Goal: Task Accomplishment & Management: Complete application form

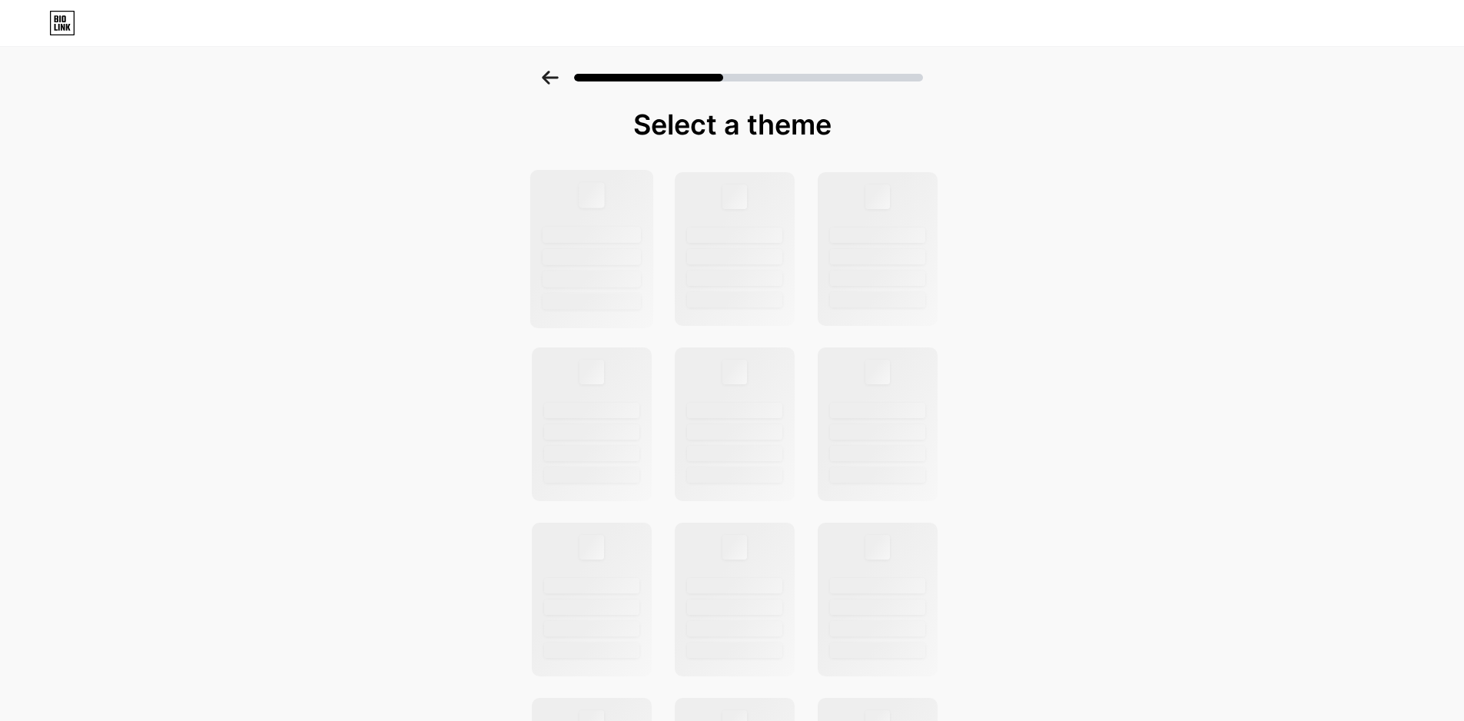
drag, startPoint x: 550, startPoint y: 197, endPoint x: 560, endPoint y: 186, distance: 15.3
click at [550, 197] on div at bounding box center [591, 249] width 124 height 158
click at [556, 70] on div at bounding box center [732, 73] width 1464 height 54
click at [559, 75] on icon at bounding box center [550, 78] width 17 height 14
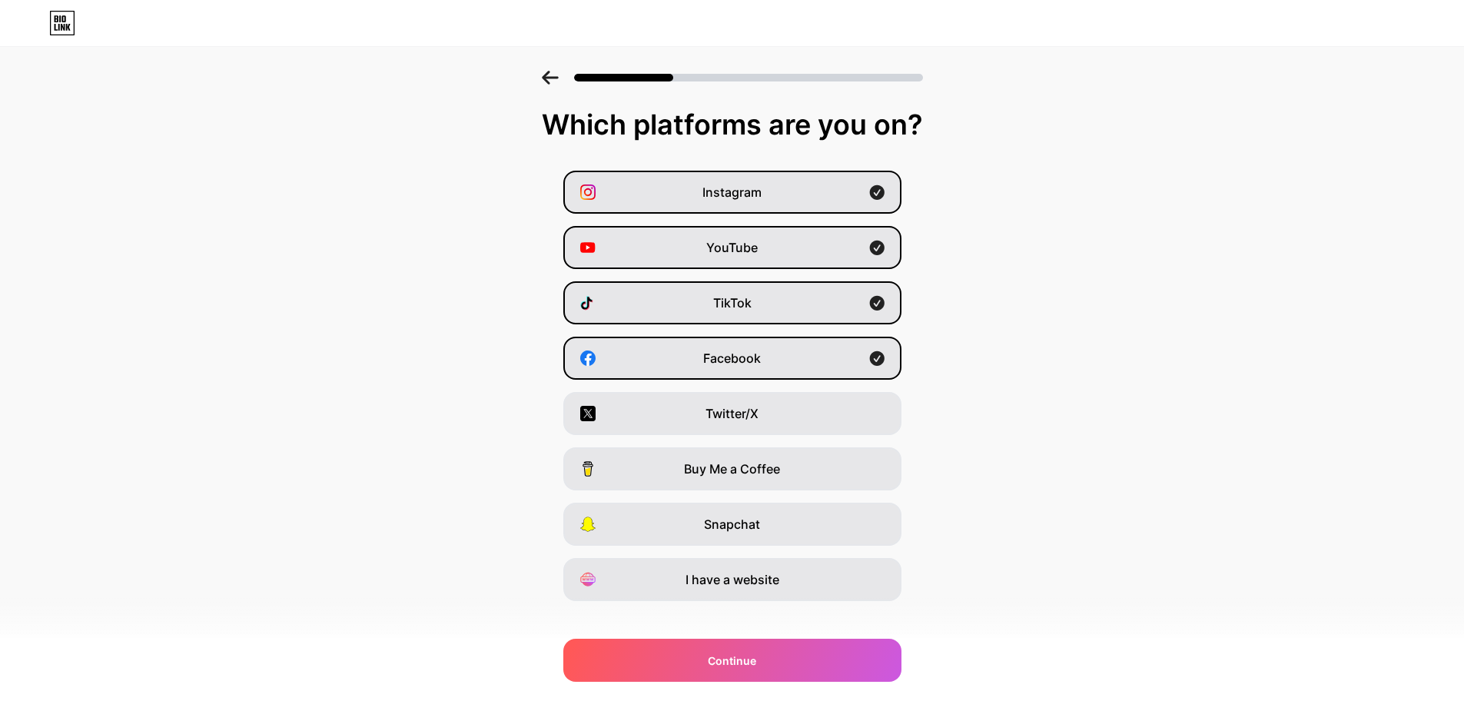
click at [559, 75] on icon at bounding box center [550, 78] width 17 height 14
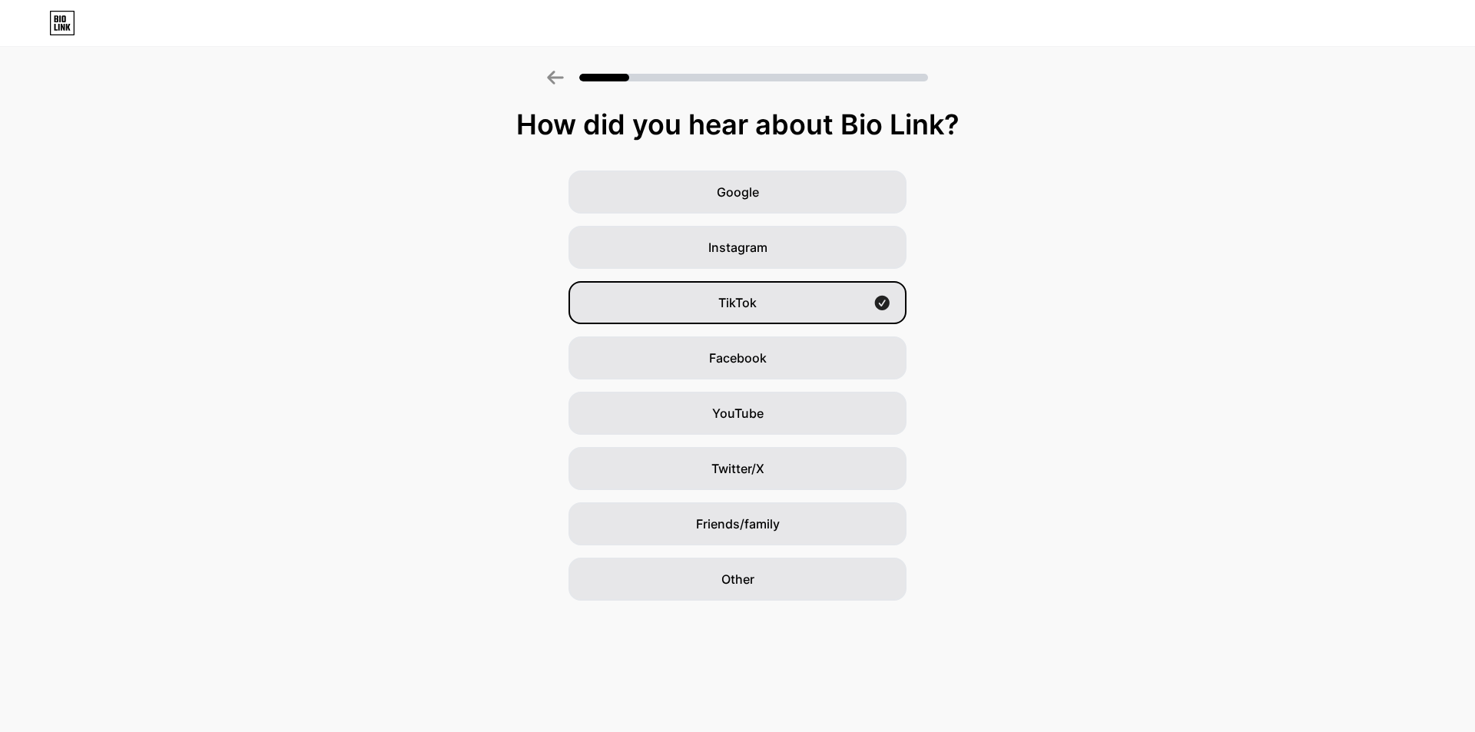
click at [559, 75] on icon at bounding box center [555, 78] width 17 height 14
click at [758, 292] on div "TikTok" at bounding box center [738, 302] width 338 height 43
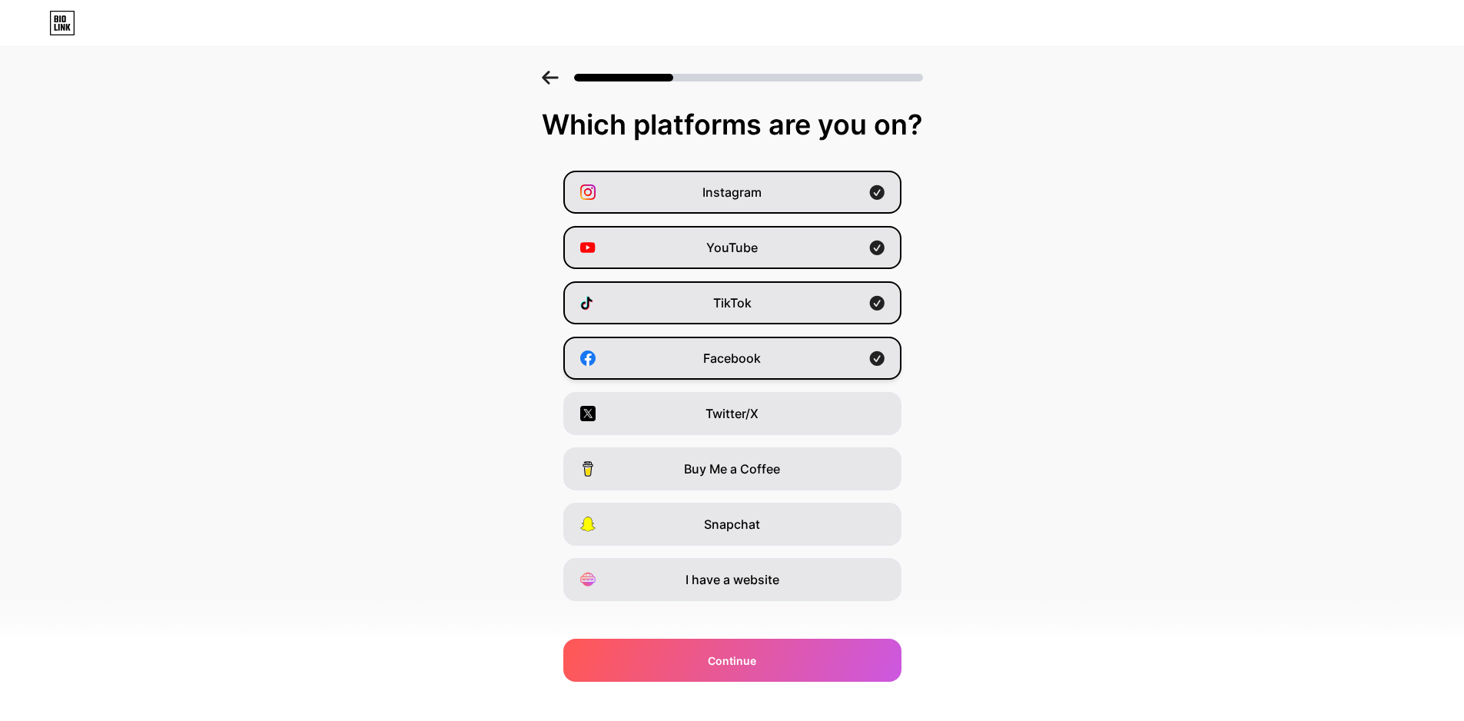
click at [778, 350] on div "Facebook" at bounding box center [732, 358] width 338 height 43
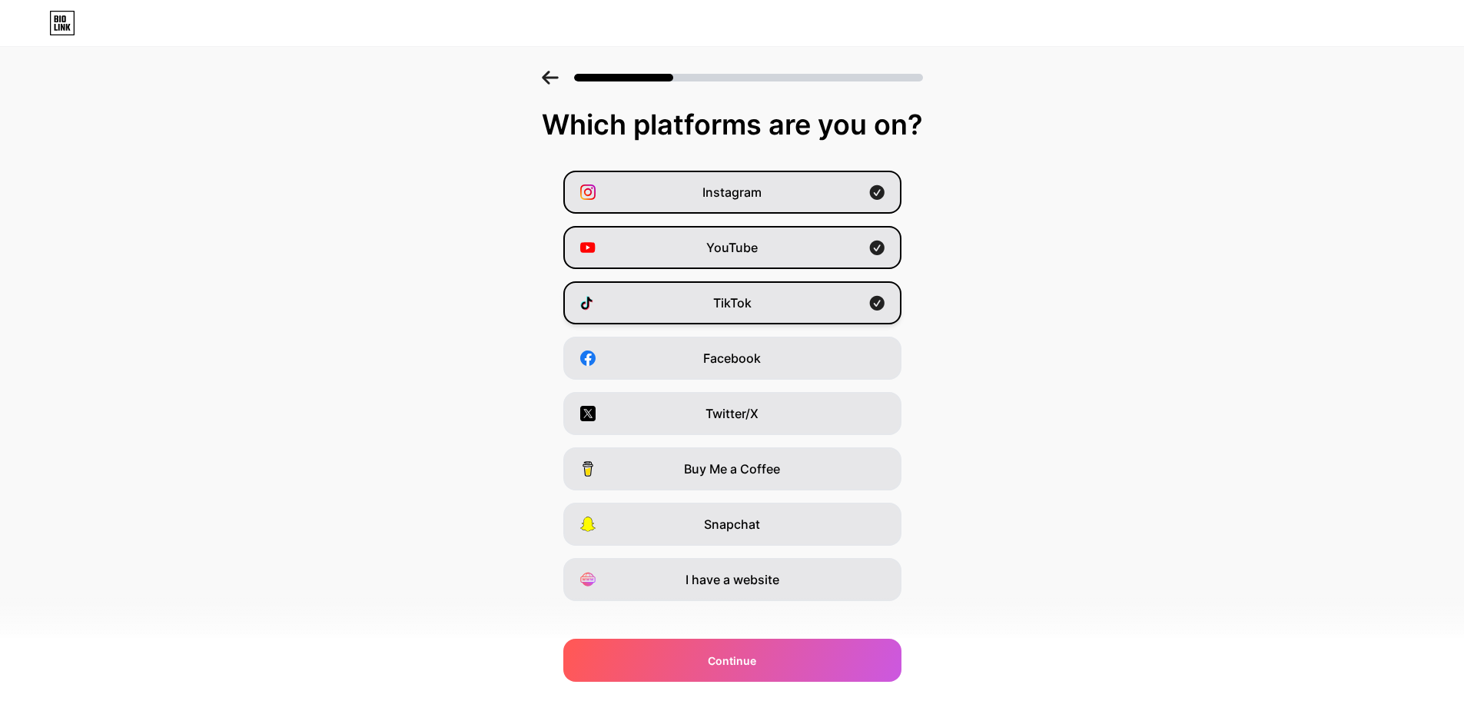
click at [786, 292] on div "TikTok" at bounding box center [732, 302] width 338 height 43
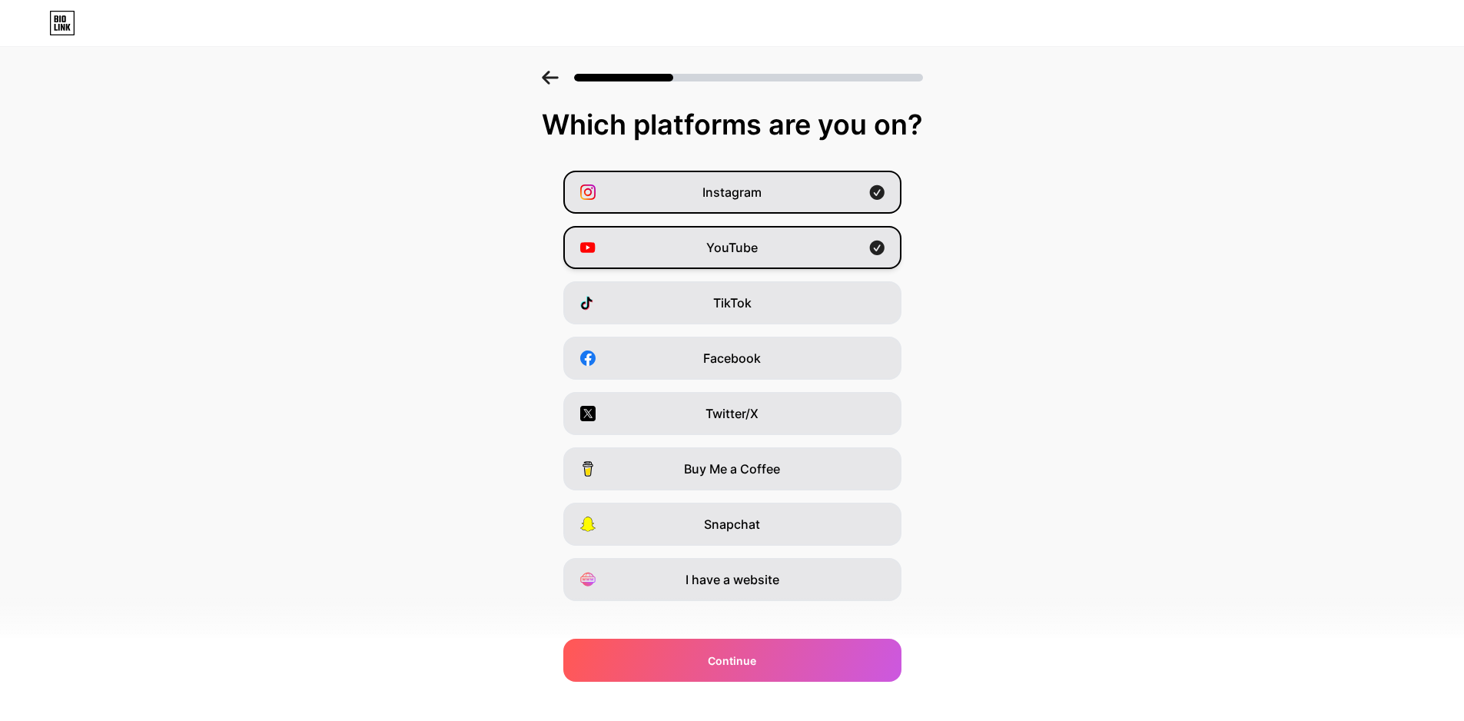
click at [797, 249] on div "YouTube" at bounding box center [732, 247] width 338 height 43
click at [805, 202] on div "Instagram" at bounding box center [732, 192] width 338 height 43
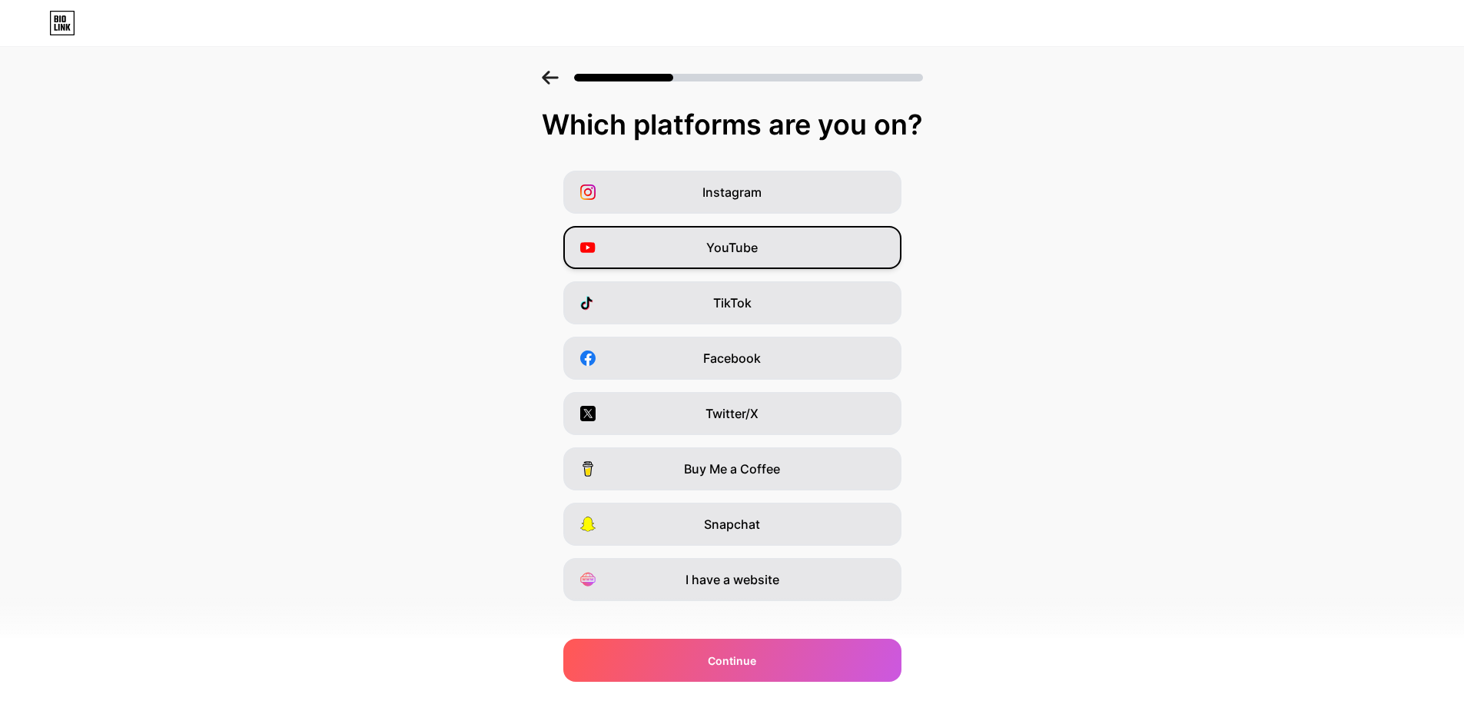
click at [783, 245] on div "YouTube" at bounding box center [732, 247] width 338 height 43
click at [789, 255] on div "YouTube" at bounding box center [732, 247] width 338 height 43
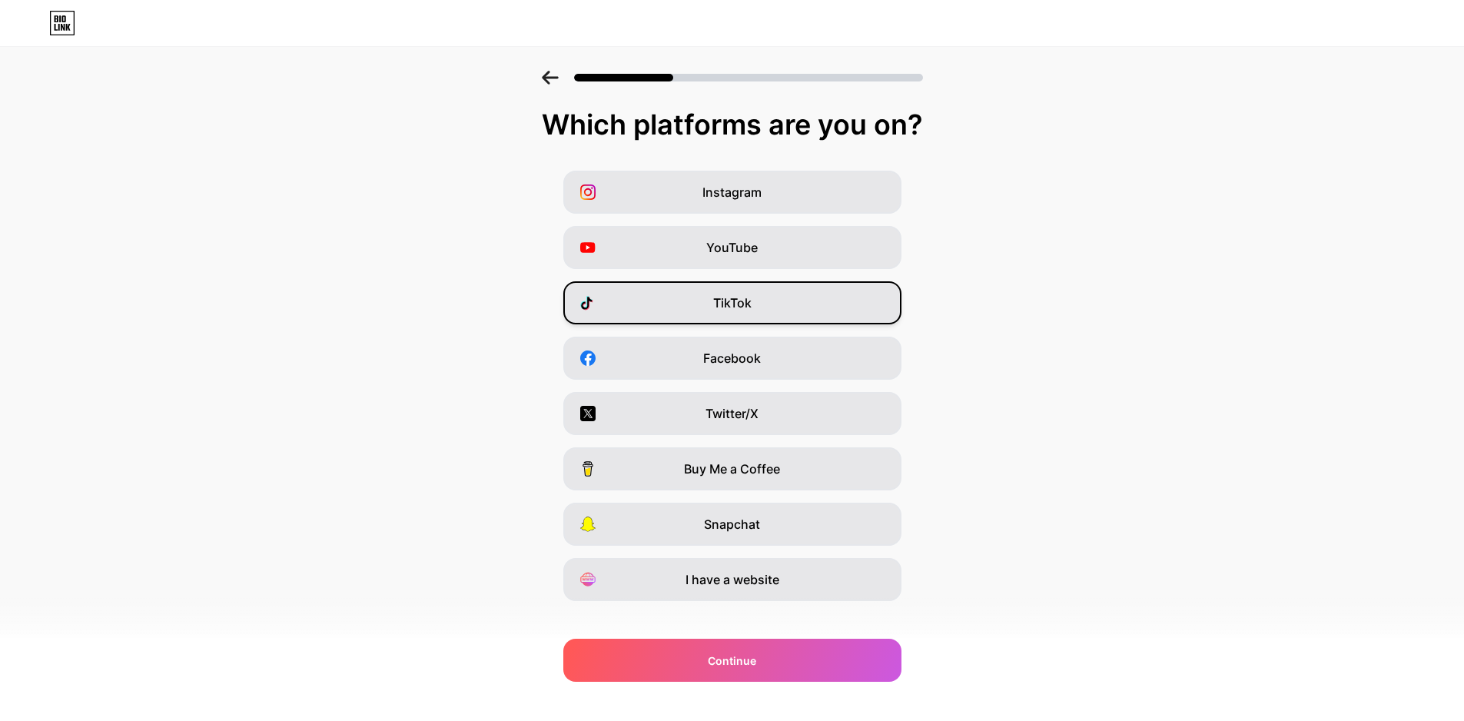
click at [778, 287] on div "TikTok" at bounding box center [732, 302] width 338 height 43
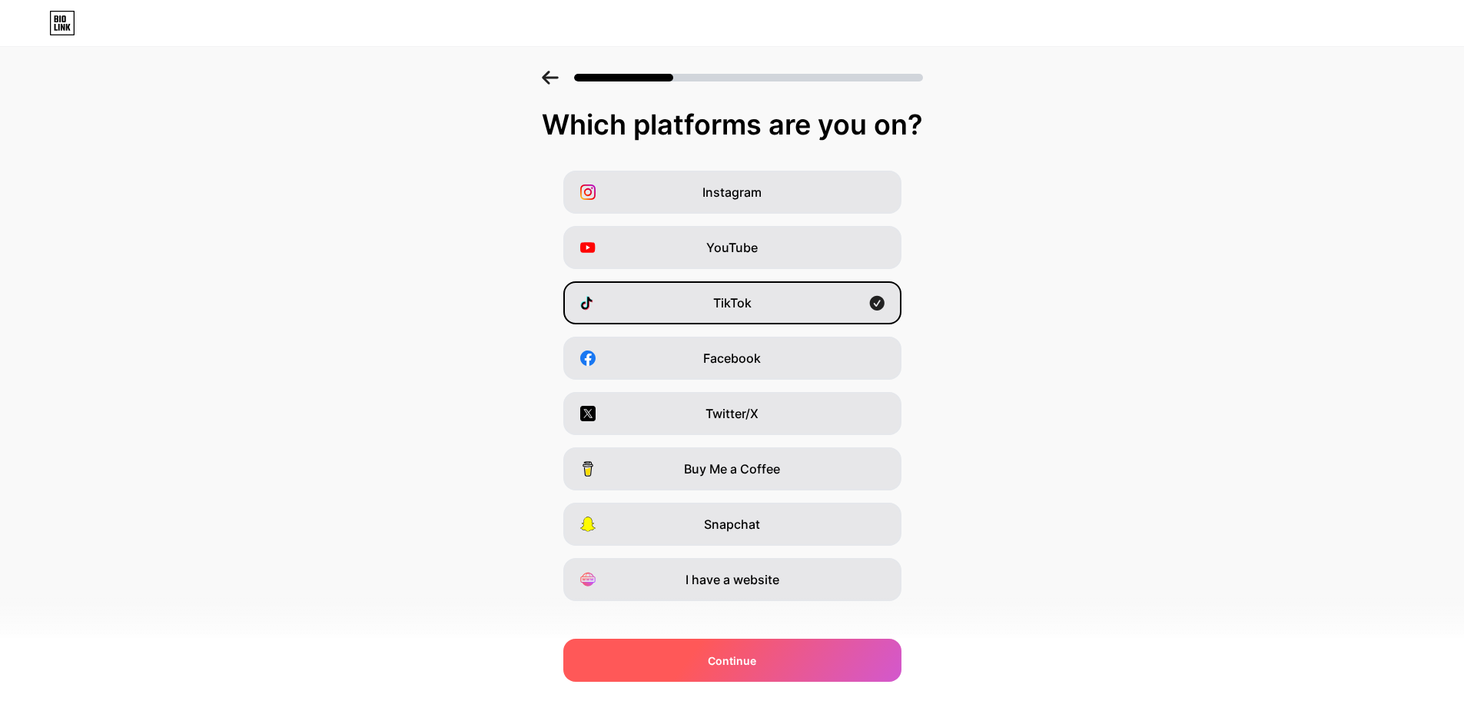
click at [768, 655] on div "Continue" at bounding box center [732, 659] width 338 height 43
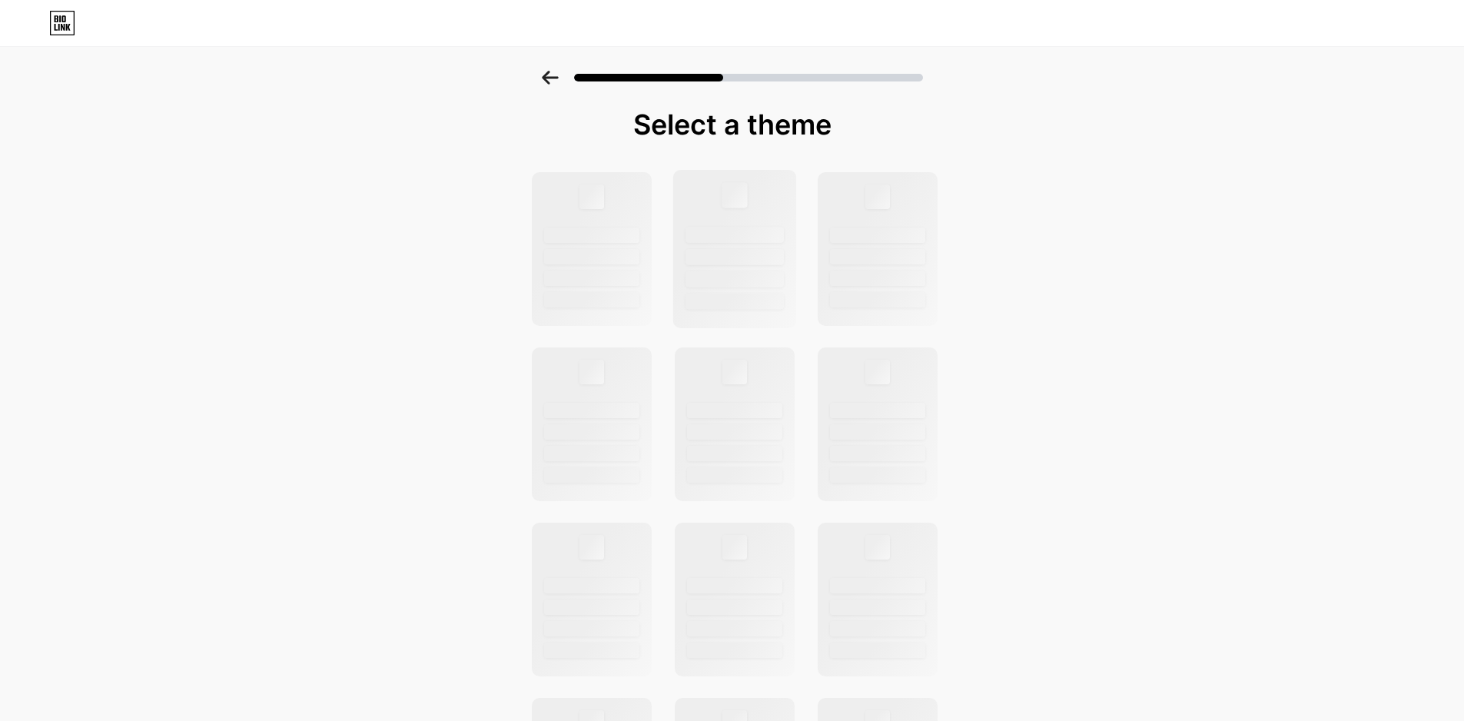
click at [757, 317] on div at bounding box center [734, 249] width 124 height 158
click at [757, 236] on div at bounding box center [734, 235] width 98 height 16
click at [546, 72] on div at bounding box center [732, 73] width 1464 height 54
click at [556, 81] on icon at bounding box center [550, 78] width 17 height 14
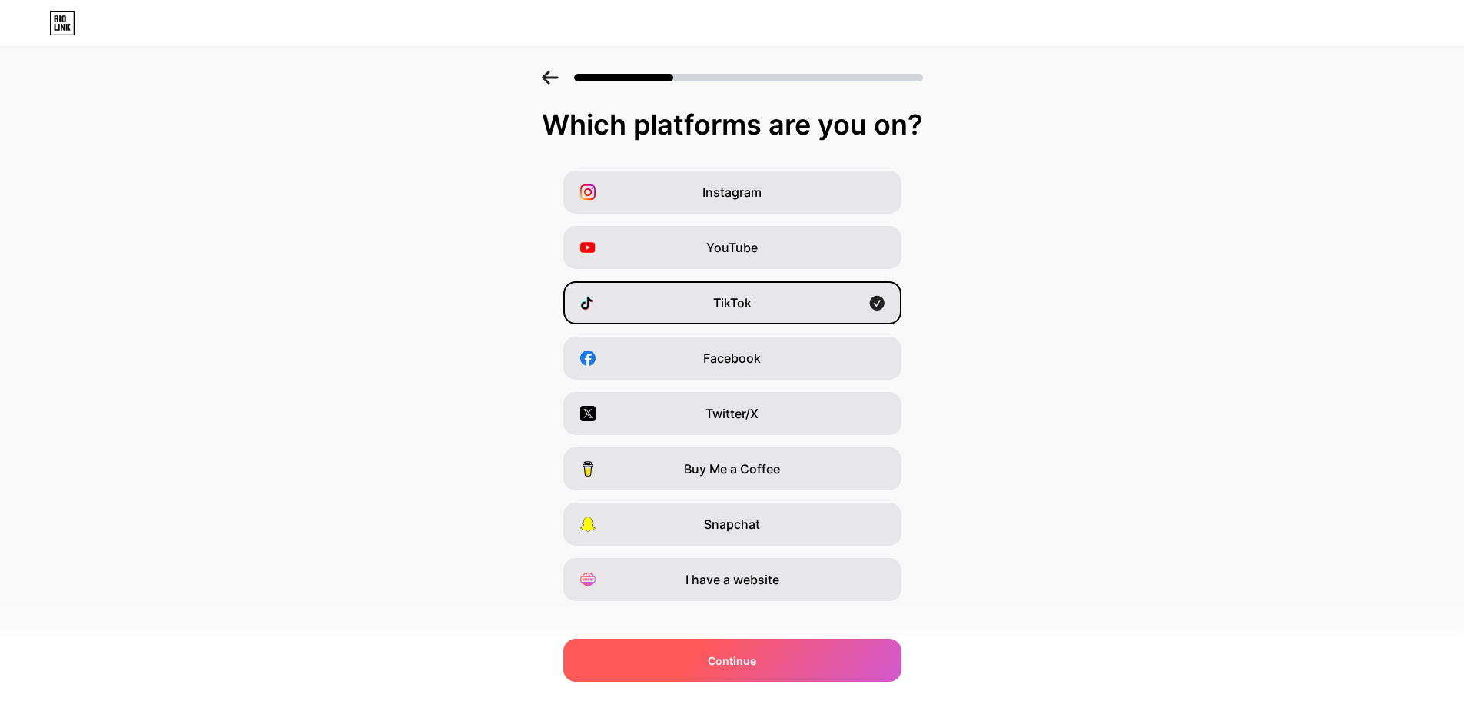
click at [739, 672] on div "Continue" at bounding box center [732, 659] width 338 height 43
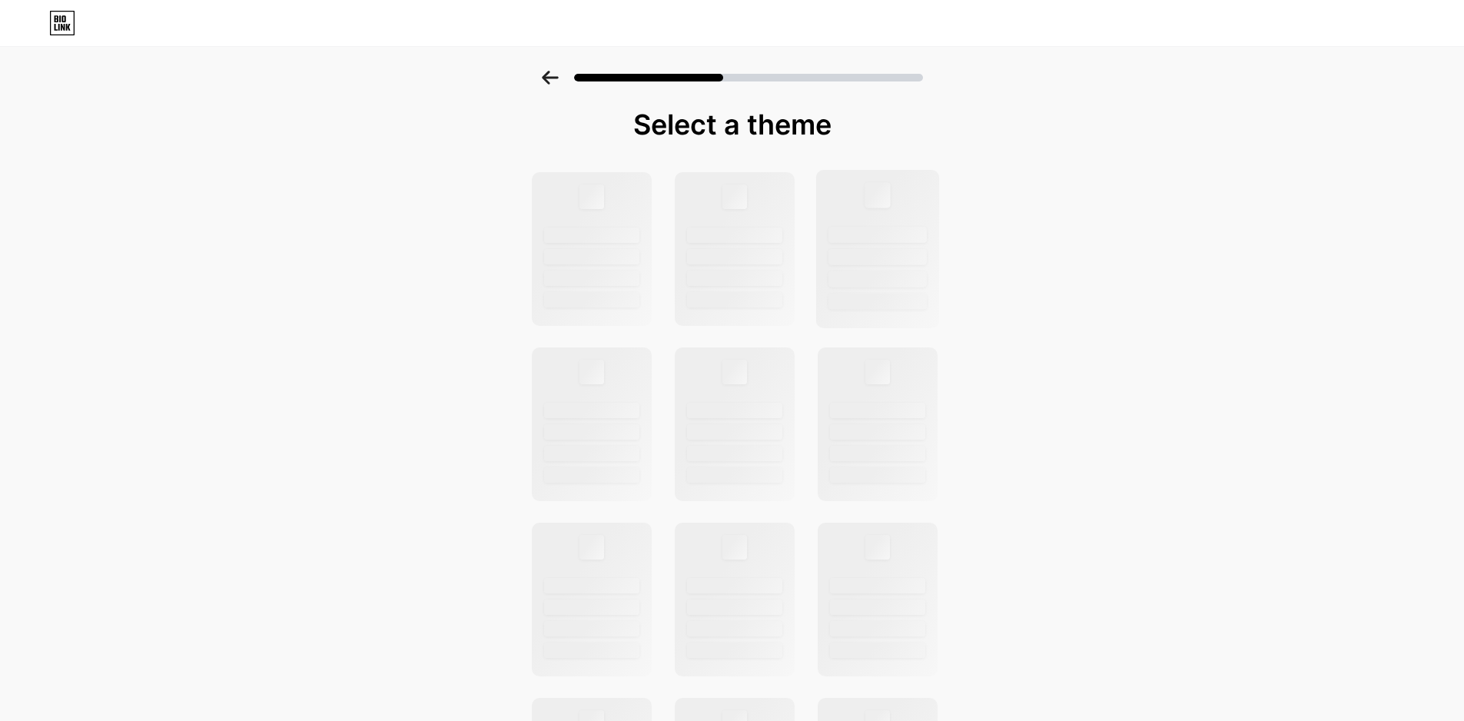
click at [895, 307] on div at bounding box center [877, 301] width 98 height 16
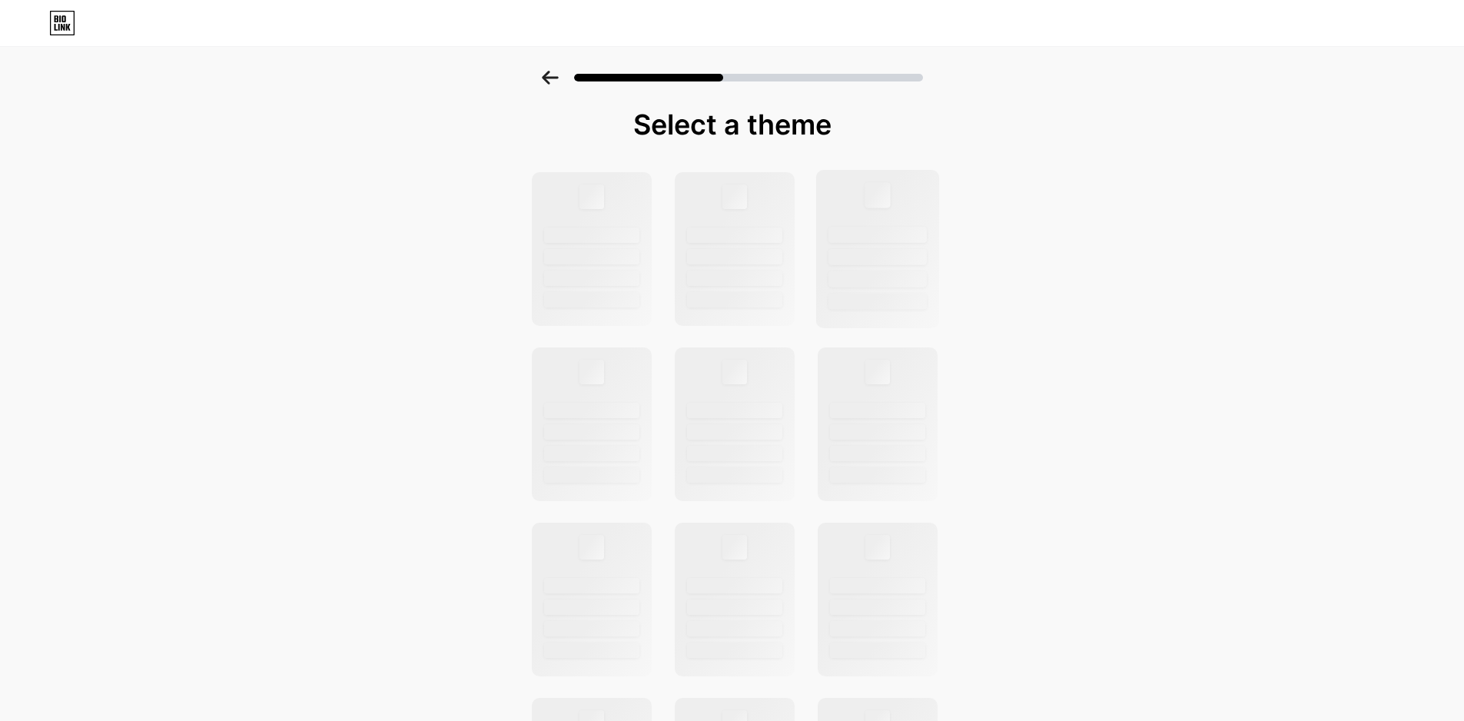
click at [895, 307] on div at bounding box center [877, 301] width 98 height 16
click at [811, 272] on div at bounding box center [732, 599] width 423 height 857
click at [847, 269] on div at bounding box center [877, 249] width 124 height 158
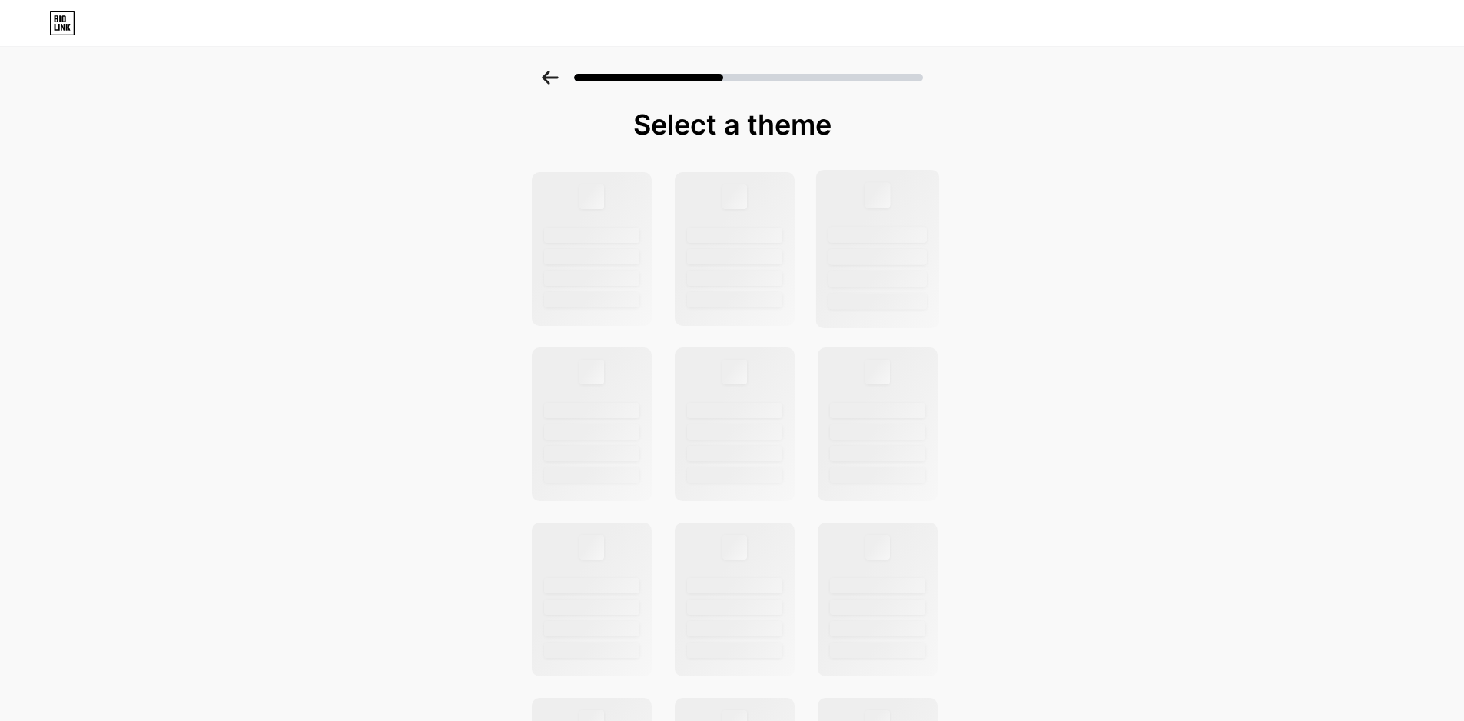
click at [852, 268] on div at bounding box center [877, 249] width 124 height 158
click at [853, 268] on div at bounding box center [877, 249] width 124 height 158
click at [855, 268] on div at bounding box center [877, 249] width 124 height 158
click at [1033, 277] on div "Select a theme" at bounding box center [732, 549] width 1464 height 957
